Goal: Transaction & Acquisition: Book appointment/travel/reservation

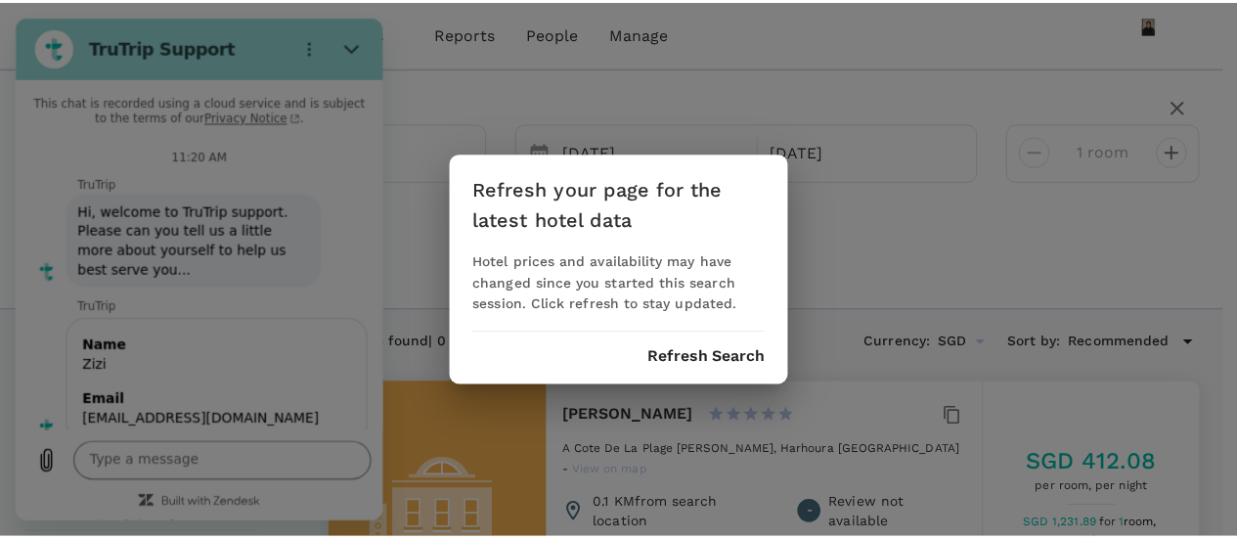
scroll to position [2997, 0]
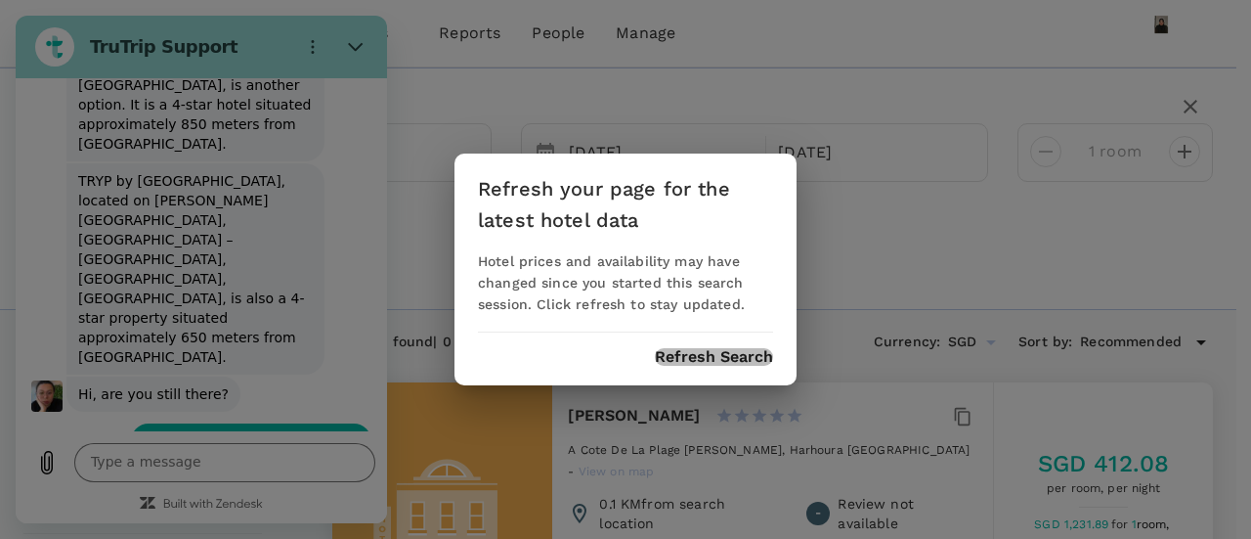
click at [718, 351] on button "Refresh Search" at bounding box center [714, 357] width 118 height 18
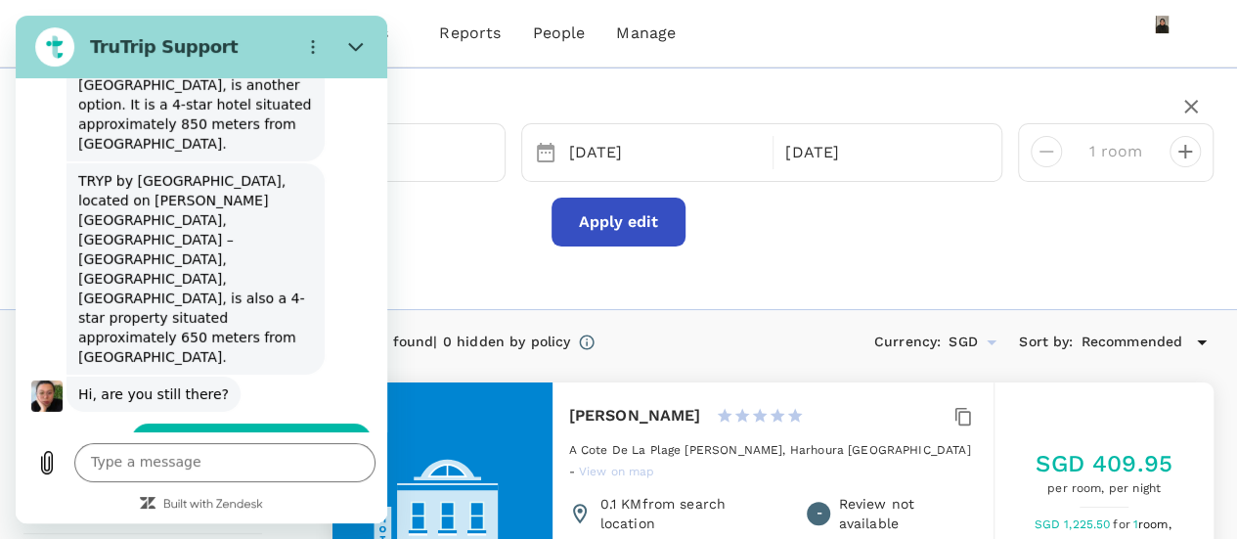
type input "429"
